Goal: Transaction & Acquisition: Download file/media

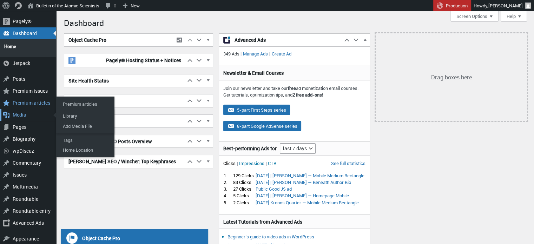
click at [13, 112] on div "Media" at bounding box center [28, 115] width 56 height 12
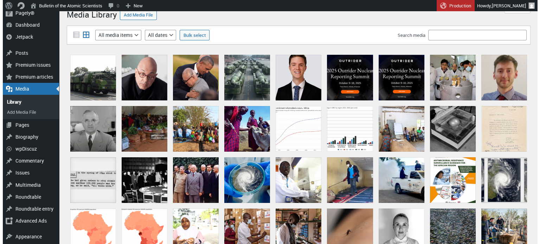
scroll to position [9, 0]
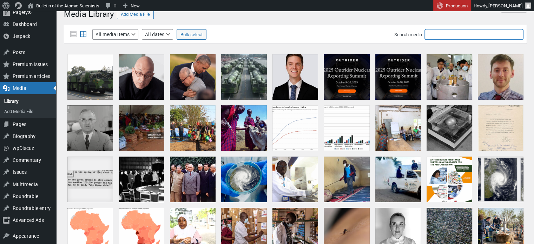
click at [465, 32] on input "Search media" at bounding box center [474, 34] width 98 height 11
type input "[PERSON_NAME]"
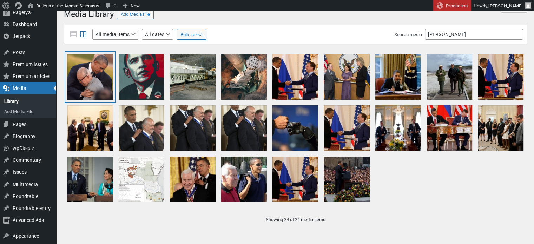
click at [84, 70] on div "U.S. President Obama Visits Hiroshima" at bounding box center [90, 77] width 46 height 46
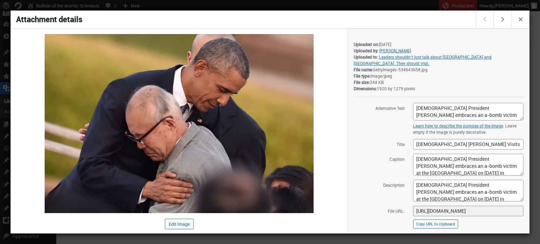
scroll to position [85, 0]
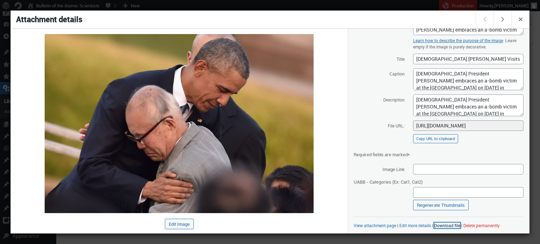
click at [447, 225] on link "Download file" at bounding box center [447, 226] width 26 height 6
